Goal: Information Seeking & Learning: Learn about a topic

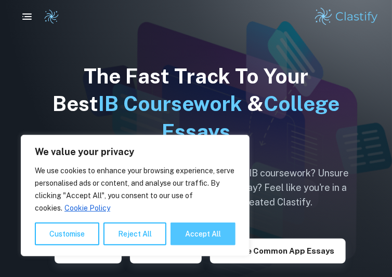
click at [184, 244] on button "Accept All" at bounding box center [202, 234] width 65 height 23
checkbox input "true"
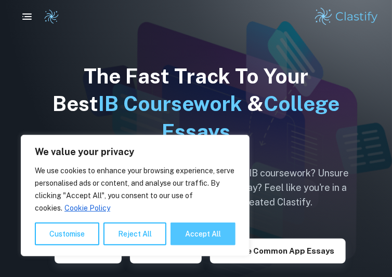
checkbox input "true"
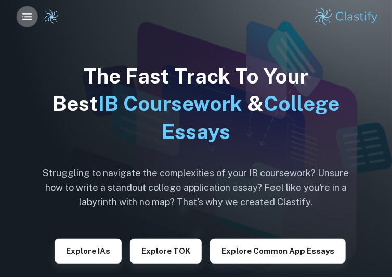
click at [29, 14] on icon "button" at bounding box center [27, 16] width 13 height 13
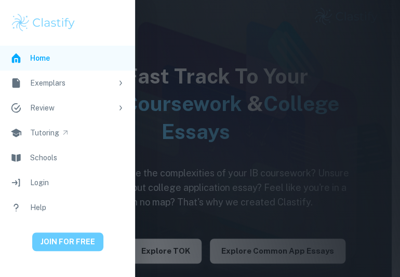
click at [56, 247] on button "JOIN FOR FREE" at bounding box center [67, 242] width 71 height 19
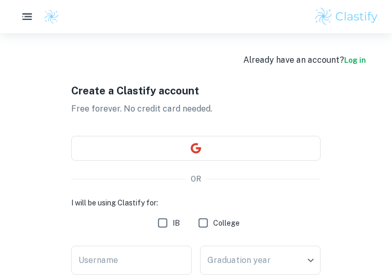
click at [356, 60] on link "Log in" at bounding box center [355, 60] width 22 height 8
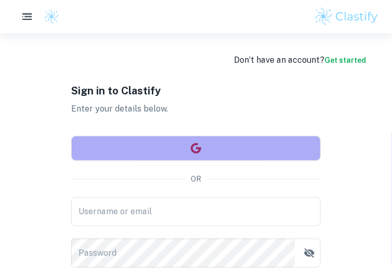
click at [147, 149] on button "button" at bounding box center [195, 148] width 249 height 25
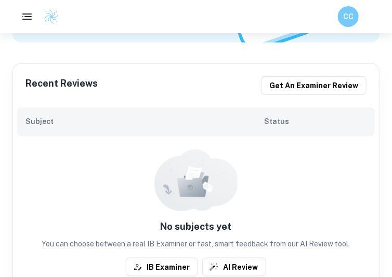
scroll to position [208, 0]
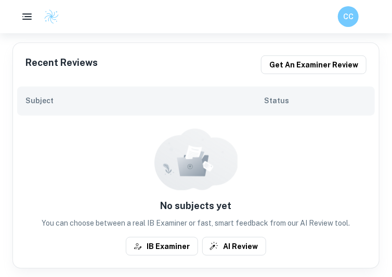
click at [103, 91] on div "Subject Status" at bounding box center [195, 101] width 357 height 29
drag, startPoint x: 79, startPoint y: 100, endPoint x: 73, endPoint y: 103, distance: 6.5
click at [78, 100] on h6 "Subject" at bounding box center [144, 100] width 238 height 11
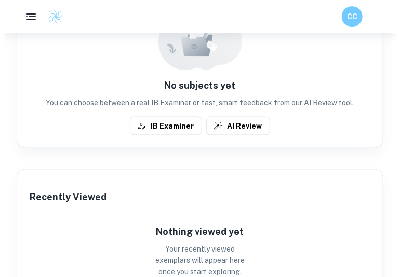
scroll to position [260, 0]
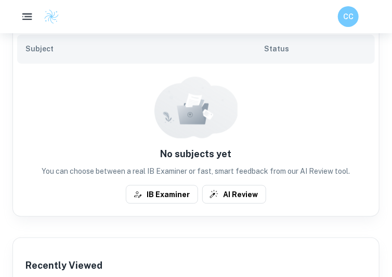
click at [26, 21] on icon "button" at bounding box center [27, 16] width 13 height 13
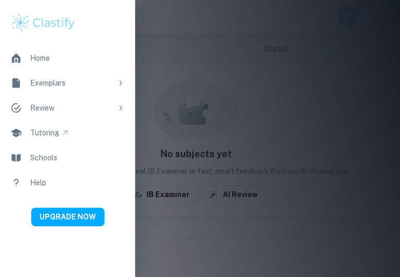
click at [41, 84] on div "Exemplars" at bounding box center [71, 82] width 82 height 11
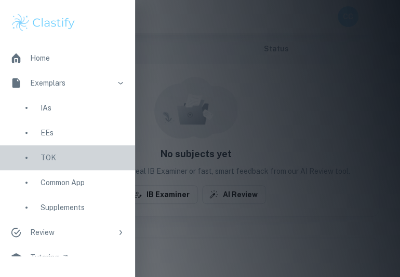
click at [51, 165] on link "TOK" at bounding box center [67, 157] width 135 height 25
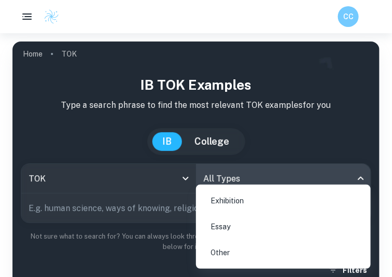
click at [238, 175] on body "We value your privacy We use cookies to enhance your browsing experience, serve…" at bounding box center [196, 171] width 392 height 277
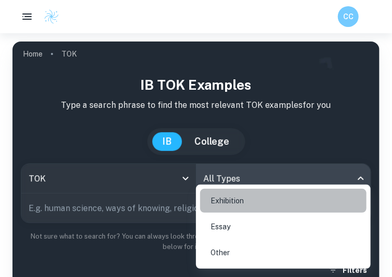
click at [222, 197] on li "Exhibition" at bounding box center [283, 201] width 166 height 24
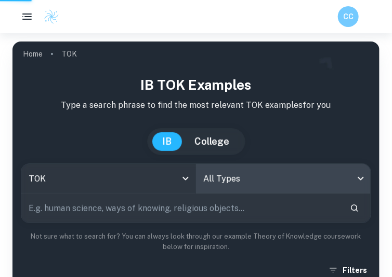
click at [150, 212] on input "text" at bounding box center [181, 208] width 320 height 29
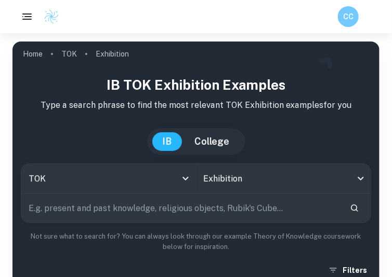
click at [149, 212] on input "text" at bounding box center [181, 208] width 320 height 29
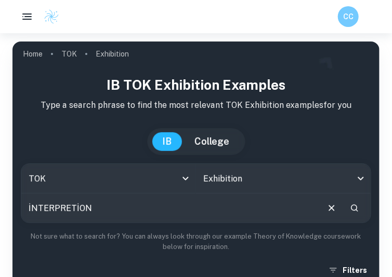
type input "İNTERPRETİON"
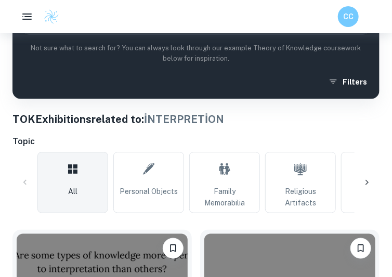
scroll to position [156, 0]
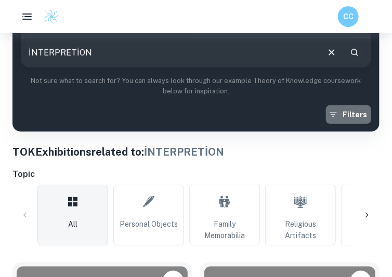
click at [360, 118] on button "Filters" at bounding box center [348, 114] width 45 height 19
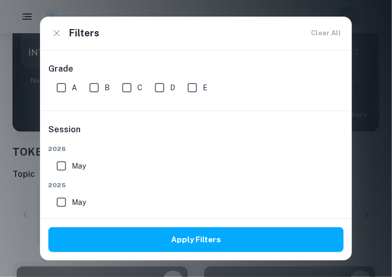
click at [66, 82] on input "A" at bounding box center [61, 87] width 21 height 21
checkbox input "true"
click at [100, 83] on input "B" at bounding box center [94, 87] width 21 height 21
checkbox input "true"
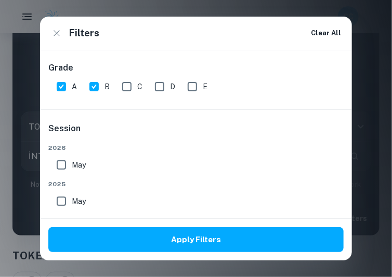
scroll to position [0, 0]
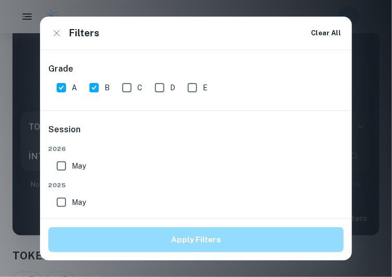
click at [176, 239] on button "Apply Filters" at bounding box center [195, 239] width 295 height 25
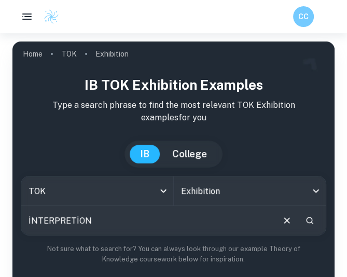
click at [141, 223] on input "İNTERPRETİON" at bounding box center [147, 220] width 252 height 29
paste input "Are some types of knowledge less open to interpretation than others?"
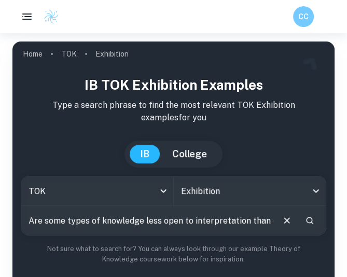
scroll to position [0, 24]
type input "Are some types of knowledge less open to interpretation than others?"
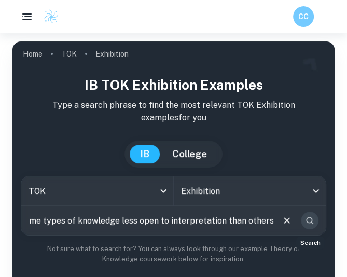
scroll to position [0, 0]
click at [311, 218] on icon "Search" at bounding box center [309, 220] width 7 height 7
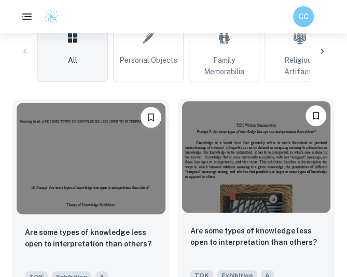
scroll to position [364, 0]
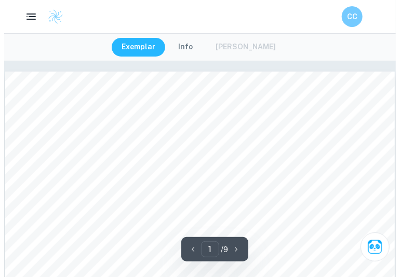
scroll to position [104, 0]
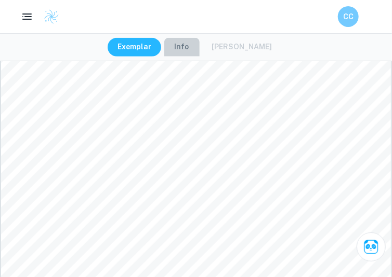
click at [191, 55] on button "Info" at bounding box center [181, 47] width 35 height 19
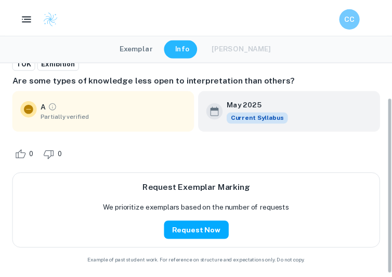
scroll to position [45, 0]
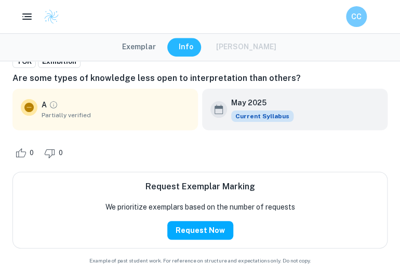
click at [141, 38] on button "Exemplar" at bounding box center [139, 47] width 55 height 19
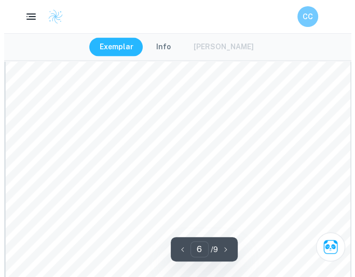
scroll to position [2658, 0]
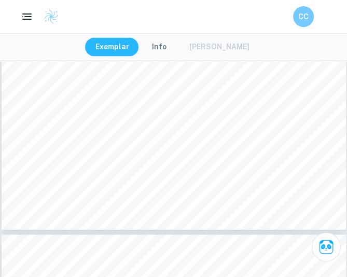
click at [167, 44] on button "Info" at bounding box center [159, 47] width 35 height 19
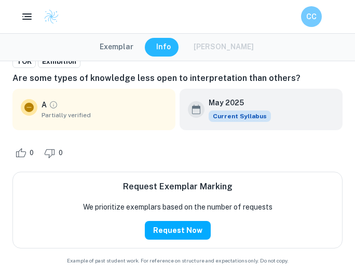
click at [51, 102] on icon "Grade partially verified" at bounding box center [53, 104] width 7 height 7
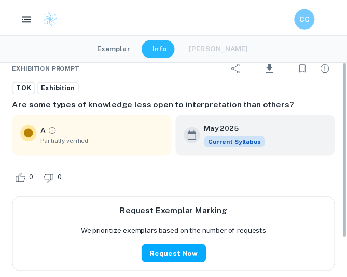
scroll to position [0, 0]
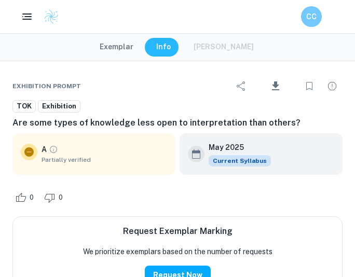
click at [116, 37] on div "Exemplar Info Mark Scheme" at bounding box center [177, 47] width 355 height 28
click at [120, 46] on button "Exemplar" at bounding box center [116, 47] width 55 height 19
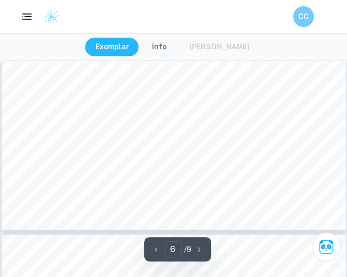
drag, startPoint x: 163, startPoint y: 247, endPoint x: 157, endPoint y: 248, distance: 5.8
click at [162, 248] on button "button" at bounding box center [157, 249] width 16 height 16
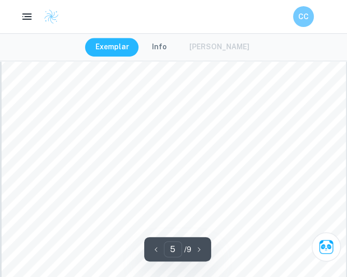
click at [152, 249] on icon "button" at bounding box center [156, 250] width 10 height 10
click at [152, 248] on icon "button" at bounding box center [156, 250] width 10 height 10
click at [153, 248] on icon "button" at bounding box center [156, 250] width 10 height 10
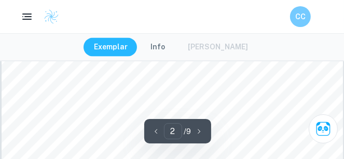
scroll to position [802, 0]
click at [159, 46] on button "Info" at bounding box center [157, 47] width 35 height 19
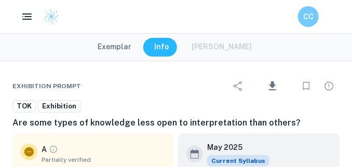
click at [132, 47] on button "Exemplar" at bounding box center [115, 47] width 55 height 19
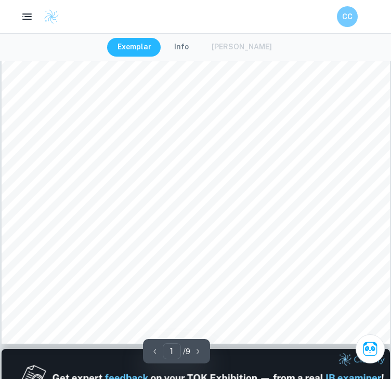
scroll to position [363, 0]
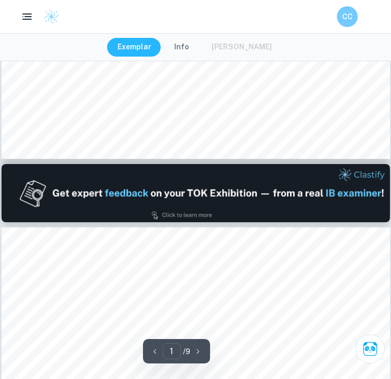
type input "2"
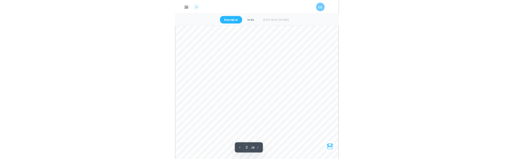
scroll to position [622, 0]
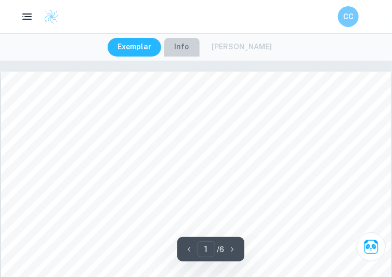
click at [186, 52] on button "Info" at bounding box center [181, 47] width 35 height 19
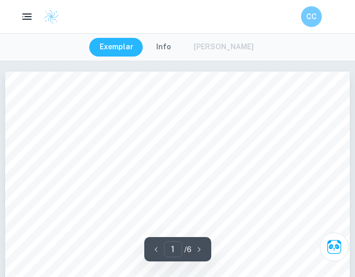
click at [172, 46] on button "Info" at bounding box center [163, 47] width 35 height 19
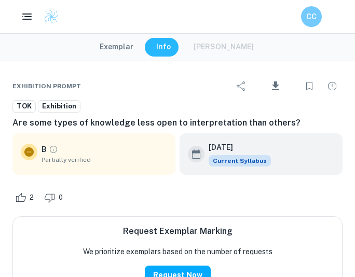
click at [123, 49] on button "Exemplar" at bounding box center [116, 47] width 55 height 19
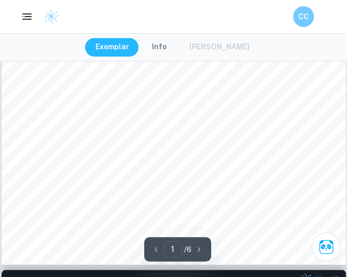
scroll to position [260, 0]
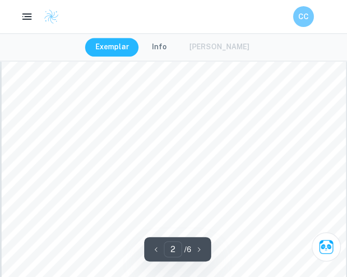
type input "1"
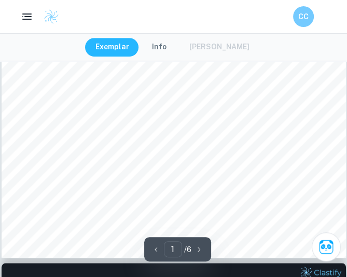
scroll to position [0, 0]
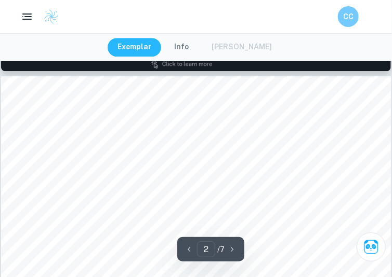
type input "1"
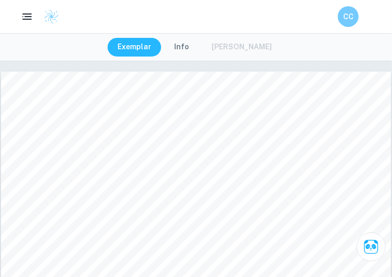
click at [198, 53] on button "Info" at bounding box center [181, 47] width 35 height 19
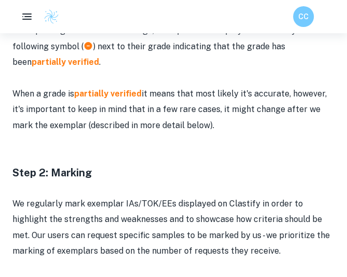
scroll to position [935, 0]
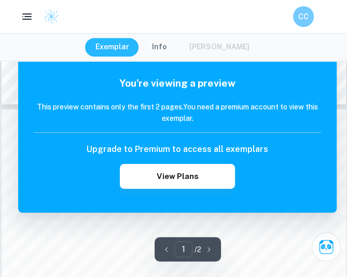
scroll to position [415, 0]
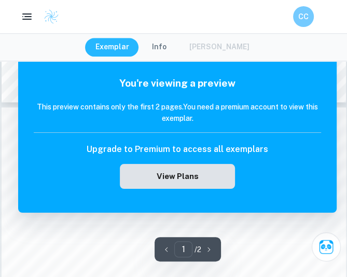
click at [186, 184] on button "View Plans" at bounding box center [177, 176] width 115 height 25
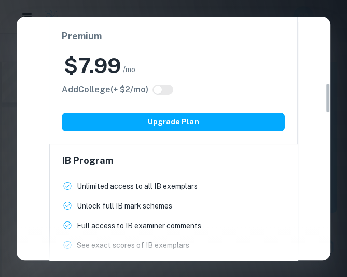
scroll to position [519, 0]
click at [163, 88] on input "checkbox" at bounding box center [157, 90] width 25 height 8
checkbox input "true"
click at [165, 90] on input "checkbox" at bounding box center [168, 90] width 25 height 8
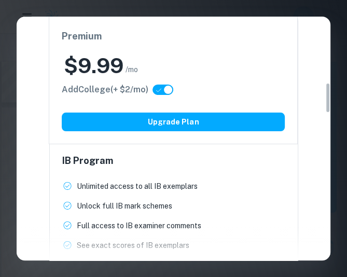
checkbox input "false"
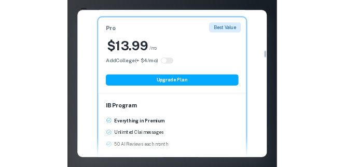
scroll to position [137, 0]
